Goal: Information Seeking & Learning: Find specific fact

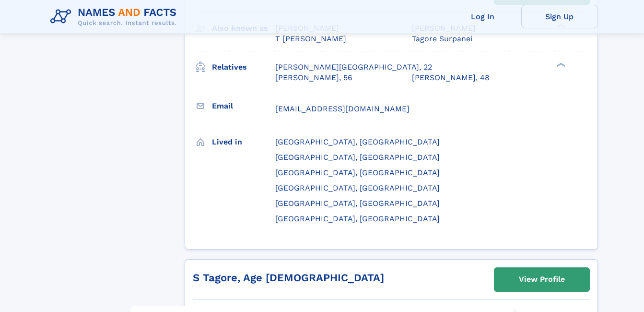
scroll to position [823, 0]
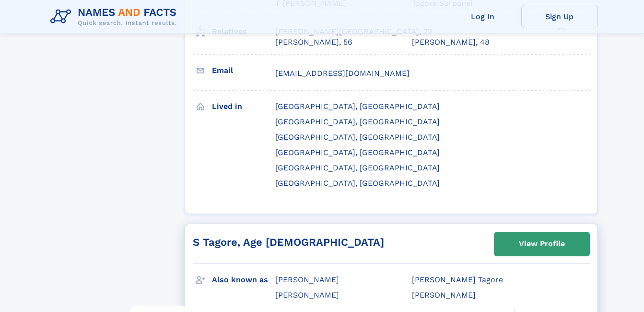
click at [504, 264] on div "Also known as [PERSON_NAME] [PERSON_NAME] [PERSON_NAME] [PERSON_NAME]" at bounding box center [391, 288] width 397 height 48
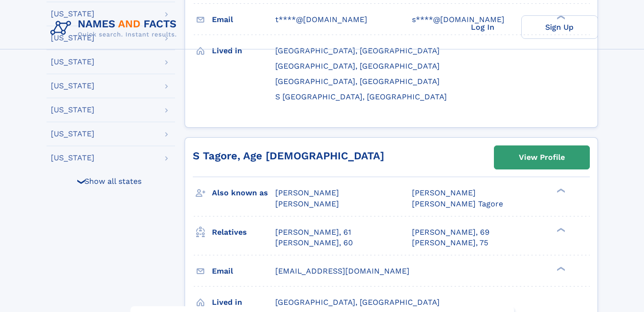
scroll to position [0, 0]
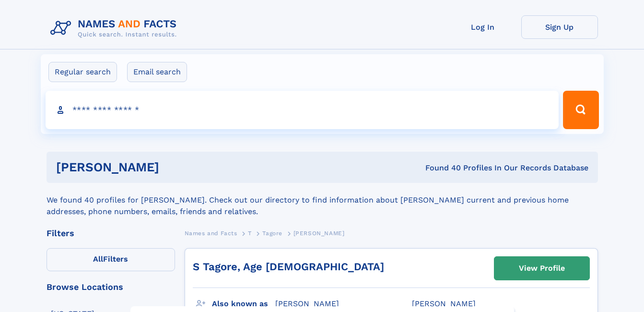
click at [173, 112] on input "Search people" at bounding box center [303, 110] width 514 height 38
click at [583, 109] on icon "Search Button" at bounding box center [580, 109] width 15 height 15
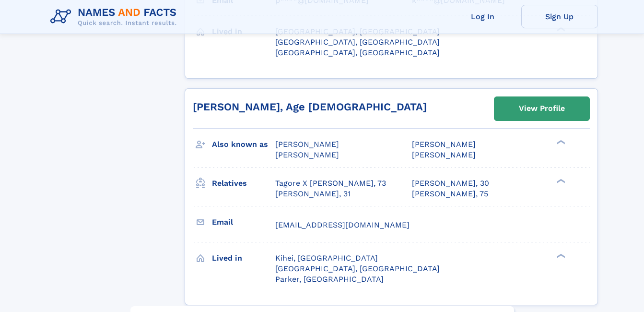
scroll to position [2788, 0]
